Goal: Transaction & Acquisition: Purchase product/service

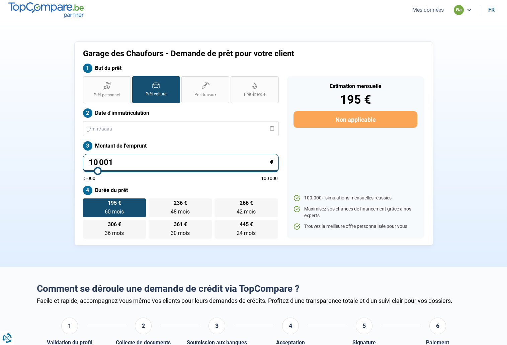
click at [415, 14] on ul "Mes données ga fr" at bounding box center [452, 10] width 92 height 10
click at [418, 7] on button "Mes données" at bounding box center [427, 9] width 35 height 7
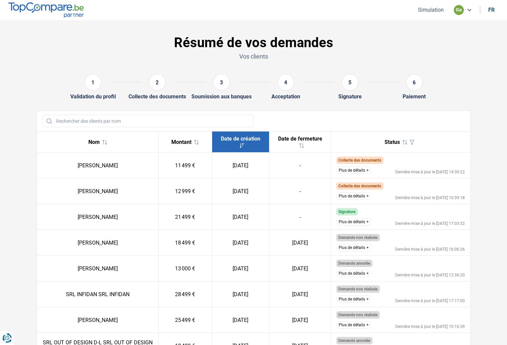
click at [369, 172] on button "Plus de détails" at bounding box center [353, 170] width 35 height 7
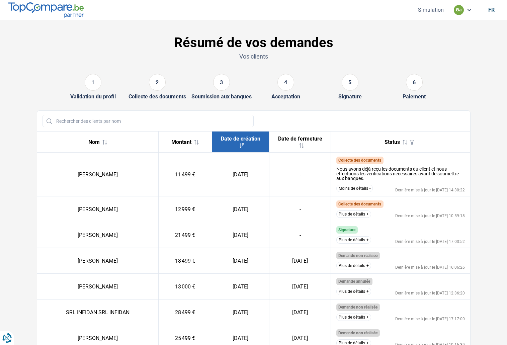
click at [360, 189] on button "Moins de détails" at bounding box center [354, 188] width 36 height 7
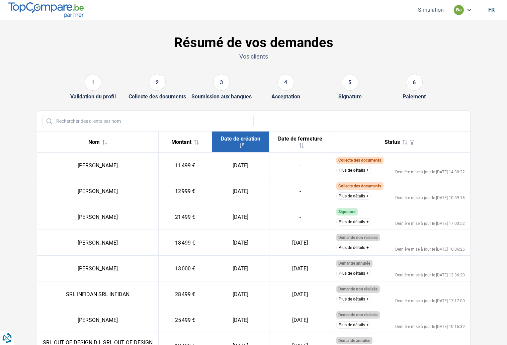
click at [360, 196] on button "Plus de détails" at bounding box center [353, 195] width 35 height 7
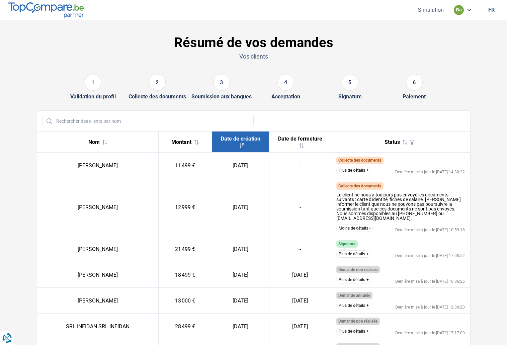
click at [368, 170] on button "Plus de détails" at bounding box center [353, 170] width 35 height 7
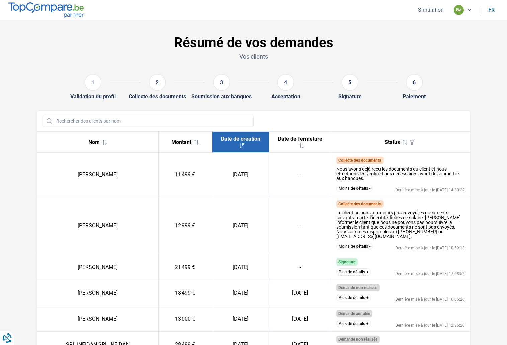
click at [437, 12] on button "Simulation" at bounding box center [431, 9] width 30 height 7
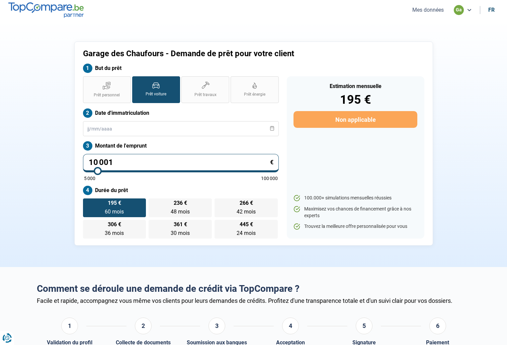
click at [418, 7] on button "Mes données" at bounding box center [427, 9] width 35 height 7
